Goal: Task Accomplishment & Management: Use online tool/utility

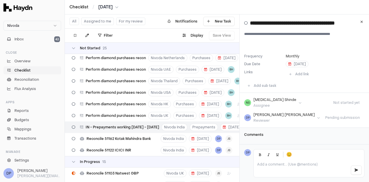
scroll to position [203, 0]
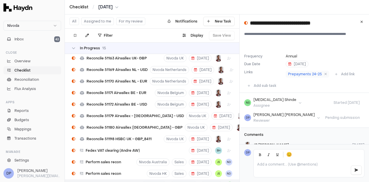
scroll to position [411, 0]
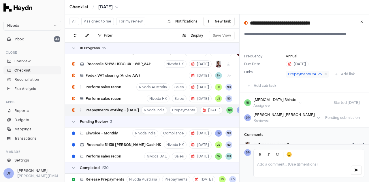
click at [127, 20] on button "For my review" at bounding box center [130, 21] width 29 height 7
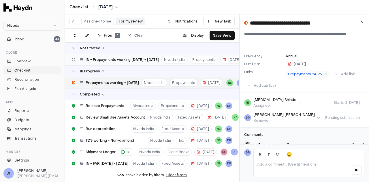
click at [138, 58] on span "IN - Prepayments working [DATE] - [DATE]" at bounding box center [123, 59] width 74 height 5
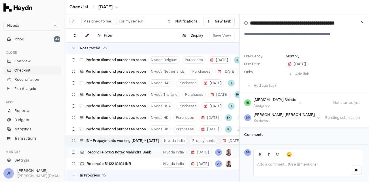
scroll to position [202, 0]
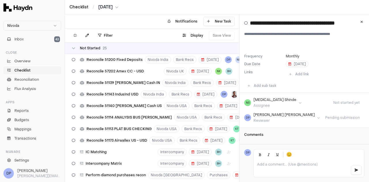
scroll to position [203, 0]
drag, startPoint x: 305, startPoint y: 76, endPoint x: 305, endPoint y: 80, distance: 4.9
click at [305, 76] on span "Prepayments 24-25" at bounding box center [305, 74] width 34 height 5
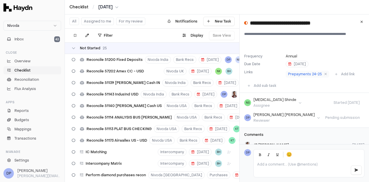
scroll to position [411, 0]
